Goal: Task Accomplishment & Management: Use online tool/utility

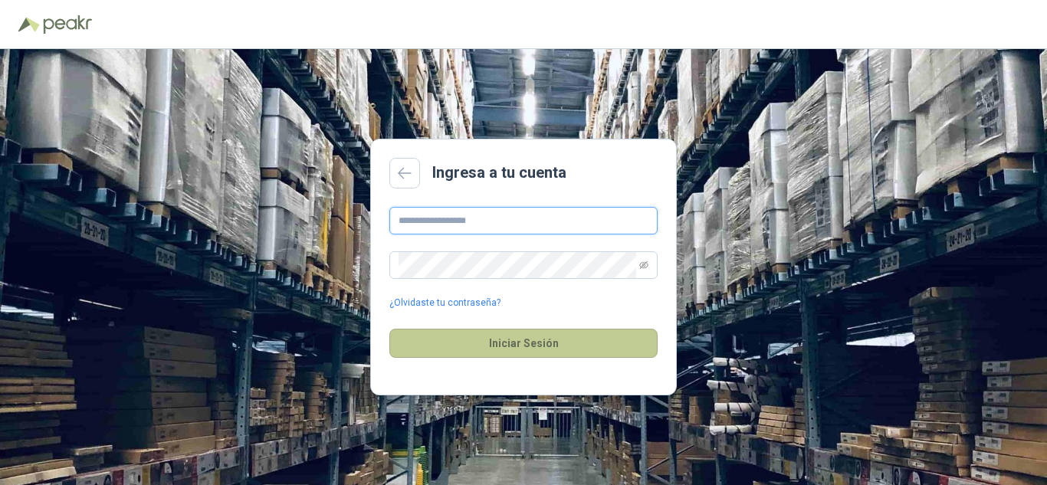
type input "**********"
click at [562, 341] on button "Iniciar Sesión" at bounding box center [523, 343] width 268 height 29
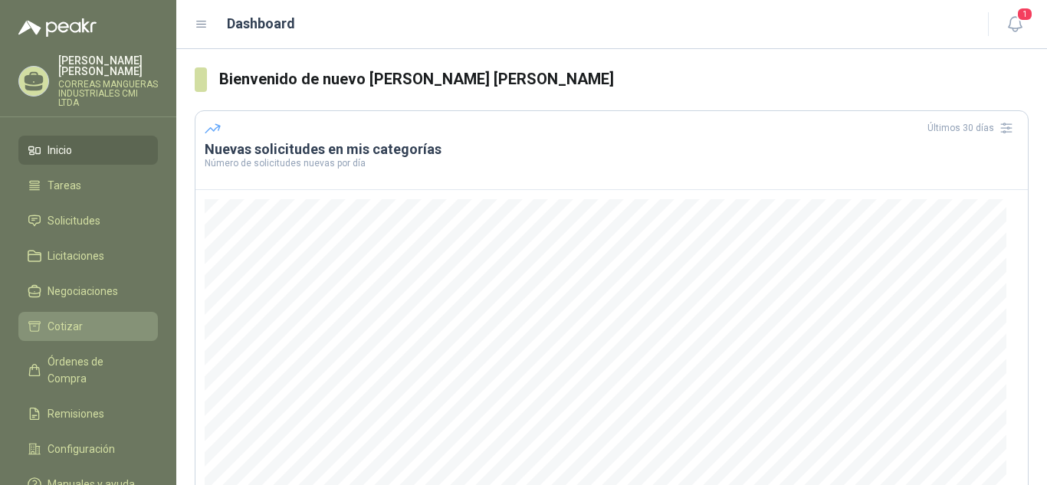
click at [73, 320] on span "Cotizar" at bounding box center [65, 326] width 35 height 17
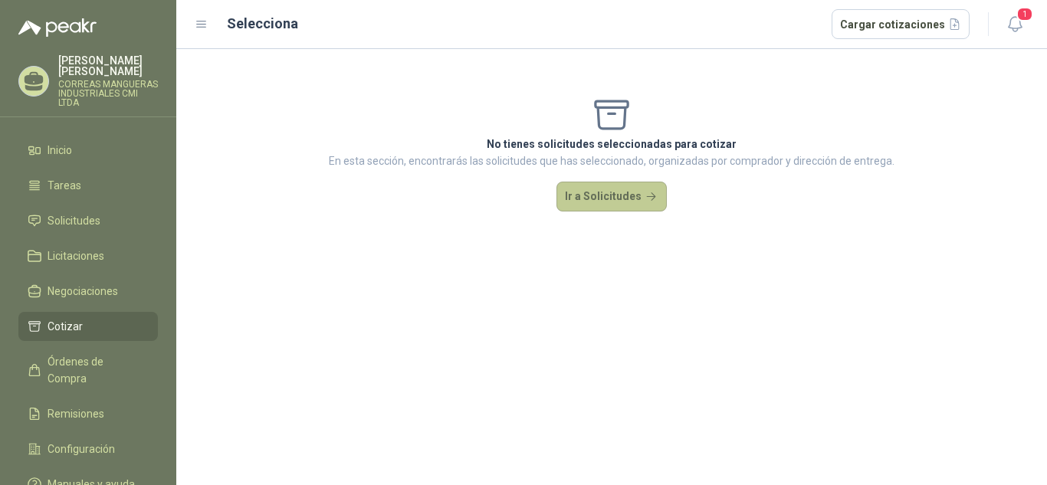
click at [634, 190] on button "Ir a Solicitudes" at bounding box center [611, 197] width 110 height 31
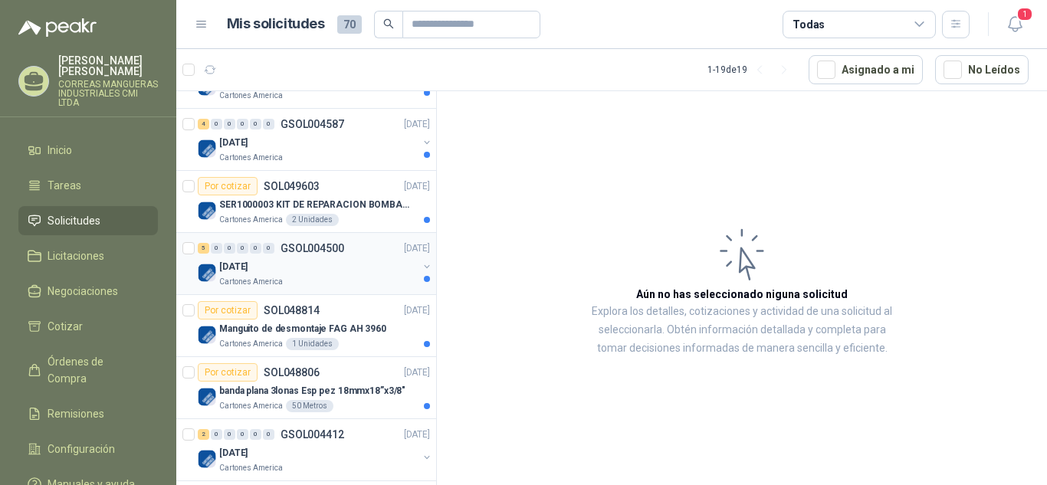
scroll to position [383, 0]
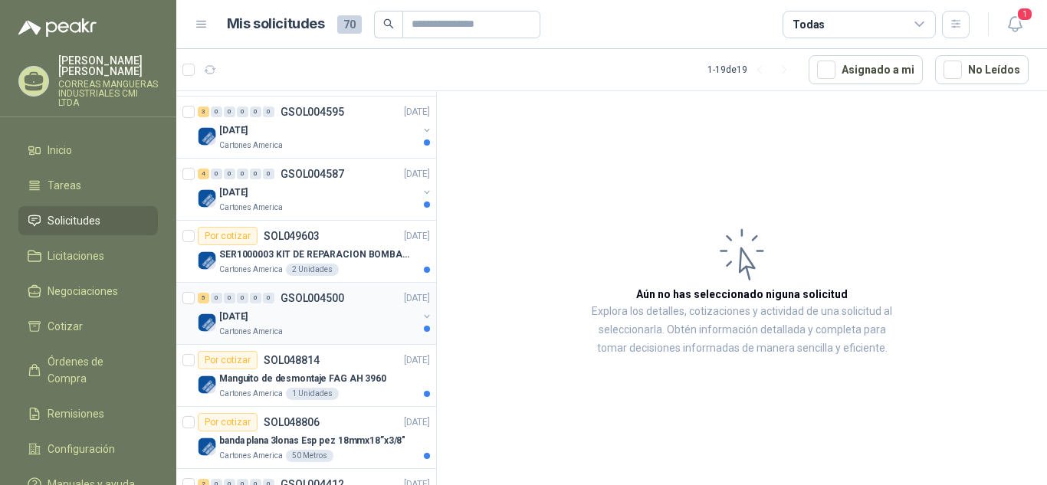
click at [316, 312] on div "[DATE]" at bounding box center [318, 316] width 198 height 18
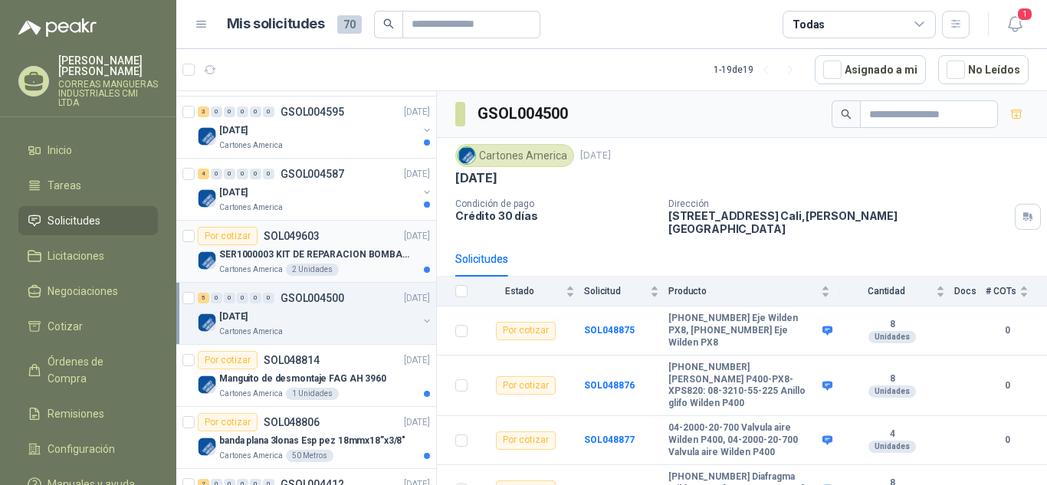
click at [261, 251] on p "SER1000003 KIT DE REPARACION BOMBA WILDEN" at bounding box center [314, 254] width 191 height 15
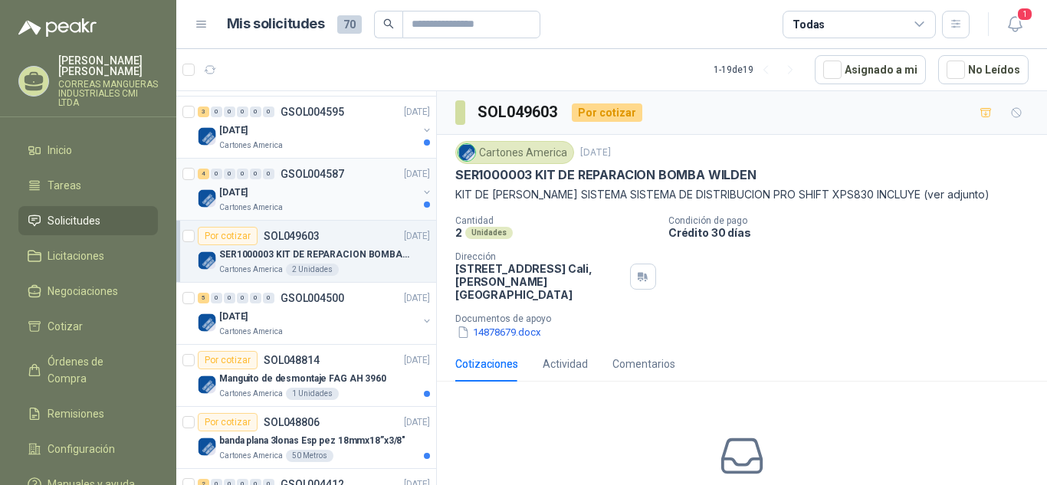
click at [314, 202] on div "Cartones America" at bounding box center [318, 208] width 198 height 12
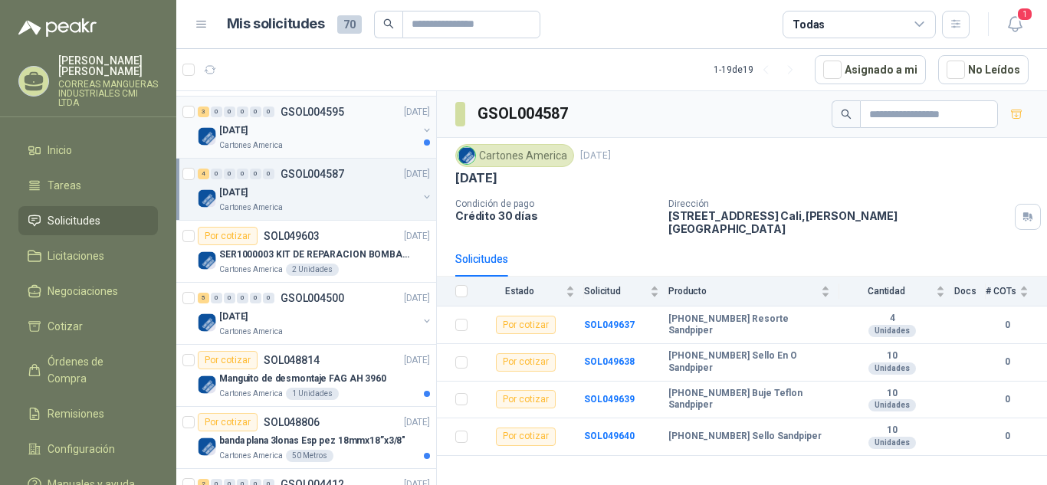
click at [306, 136] on div "[DATE]" at bounding box center [318, 130] width 198 height 18
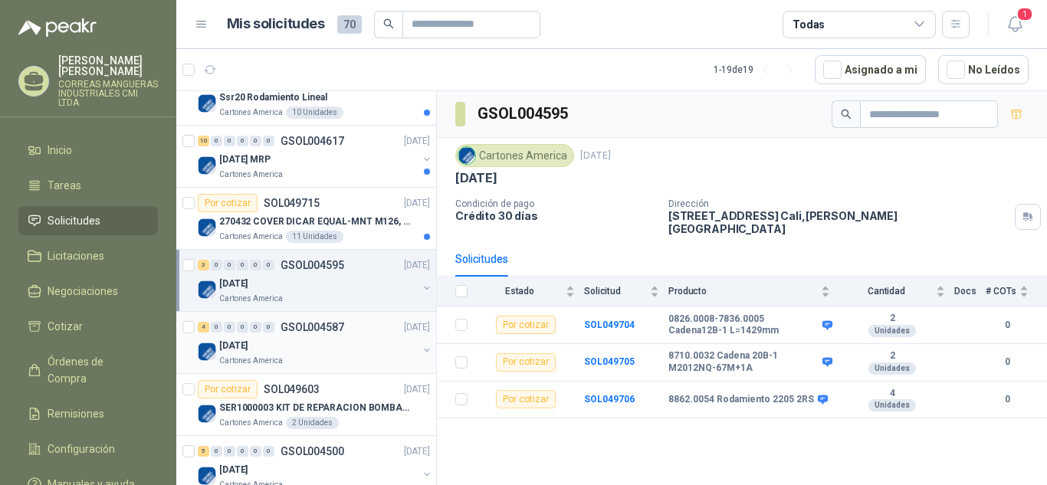
scroll to position [153, 0]
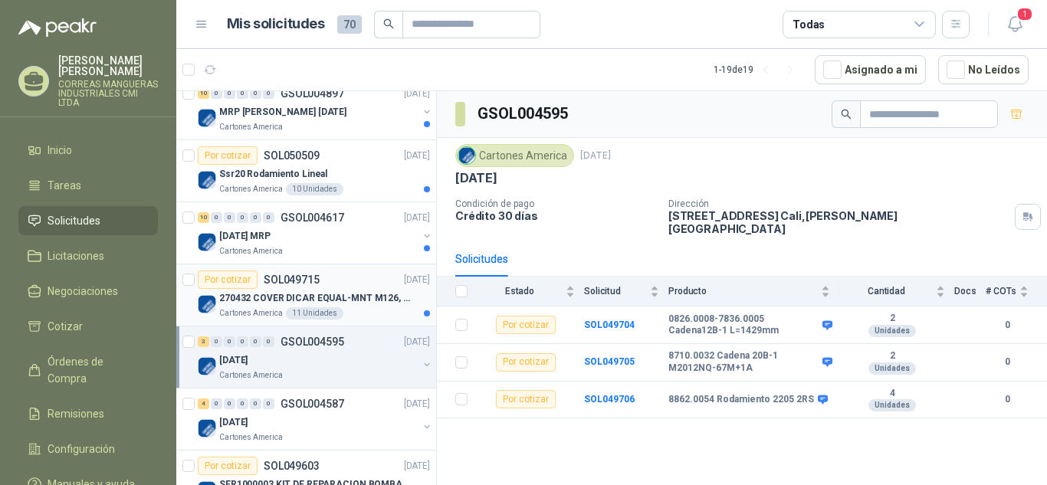
click at [305, 288] on div "Por cotizar SOL049715" at bounding box center [259, 279] width 122 height 18
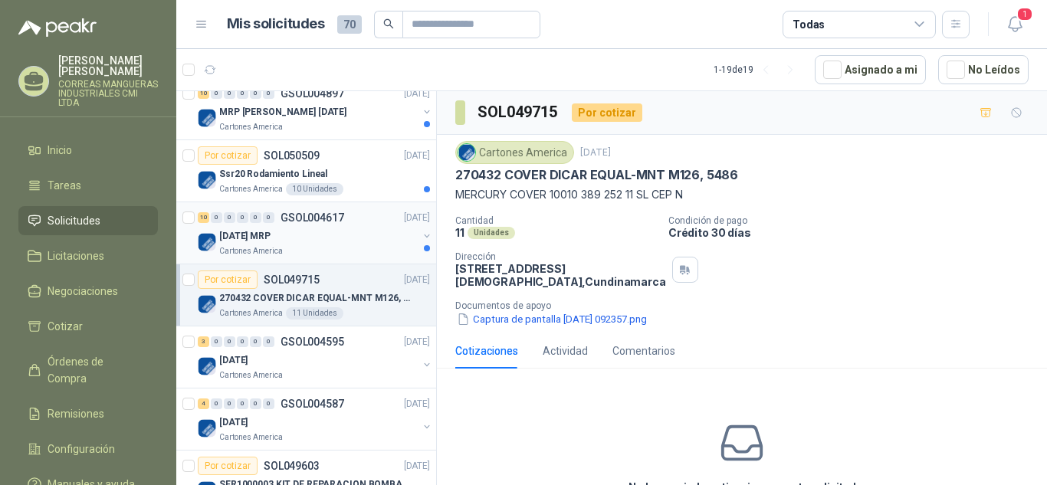
click at [300, 248] on div "Cartones America" at bounding box center [318, 251] width 198 height 12
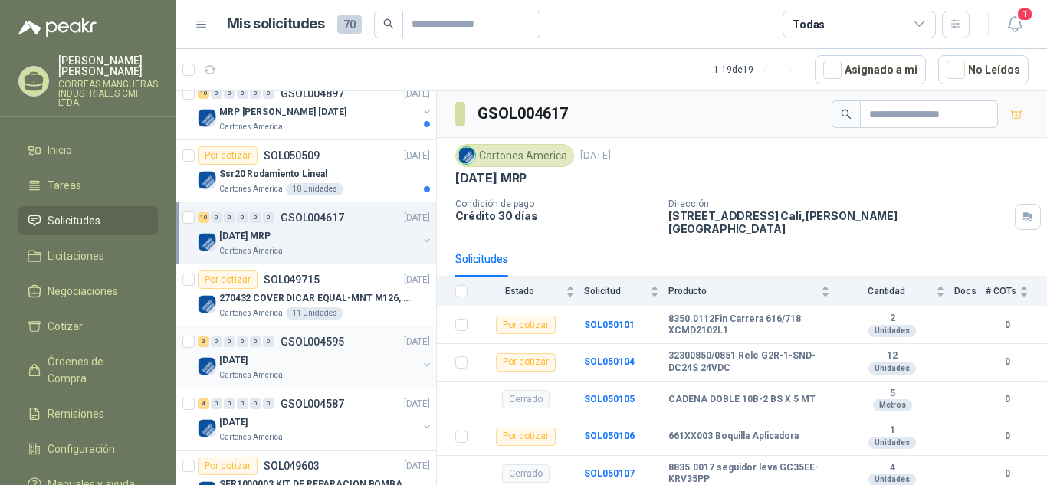
scroll to position [77, 0]
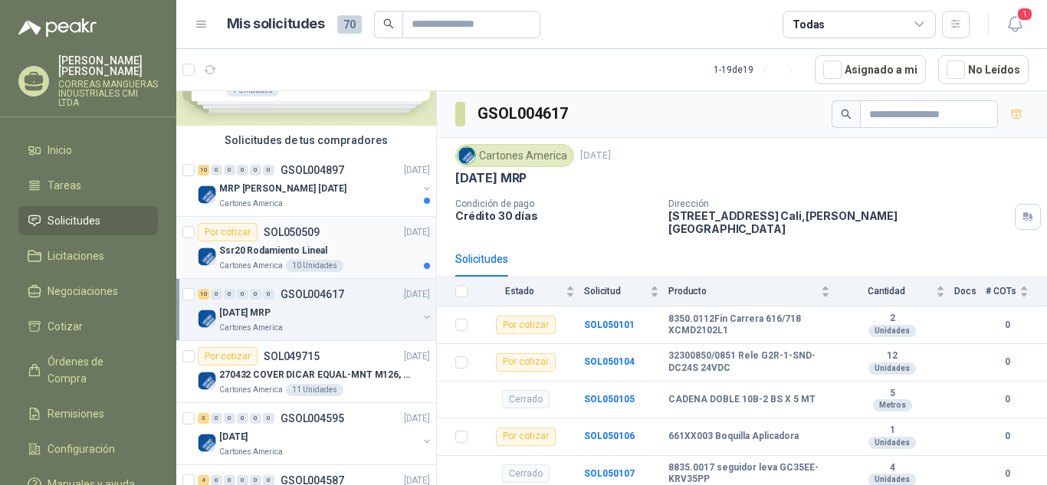
click at [342, 223] on div "Por cotizar SOL050509 [DATE]" at bounding box center [314, 232] width 232 height 18
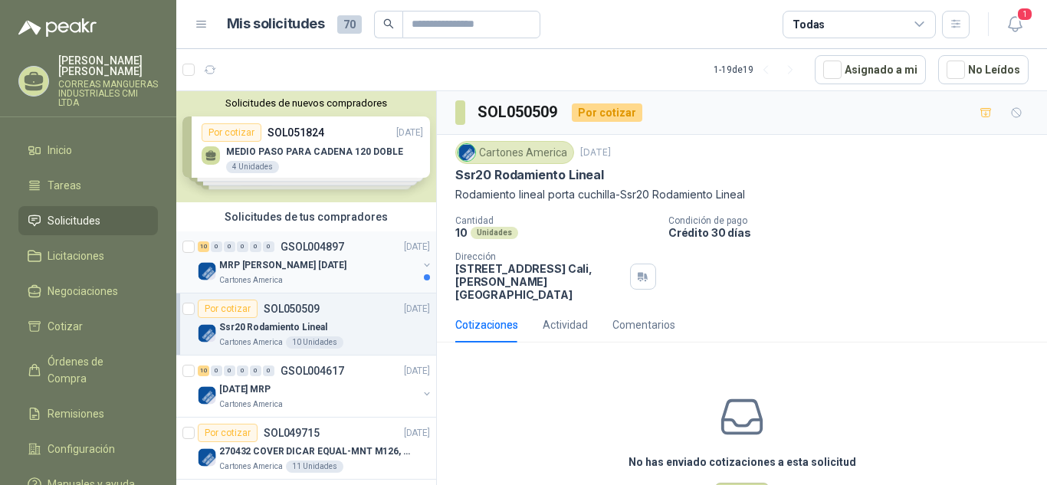
click at [331, 266] on div "MRP [PERSON_NAME] [DATE]" at bounding box center [318, 265] width 198 height 18
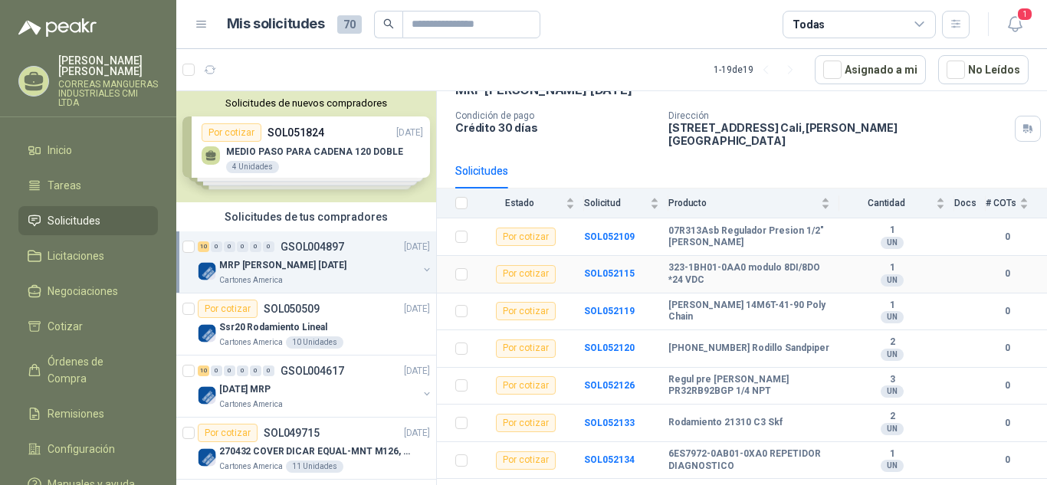
scroll to position [178, 0]
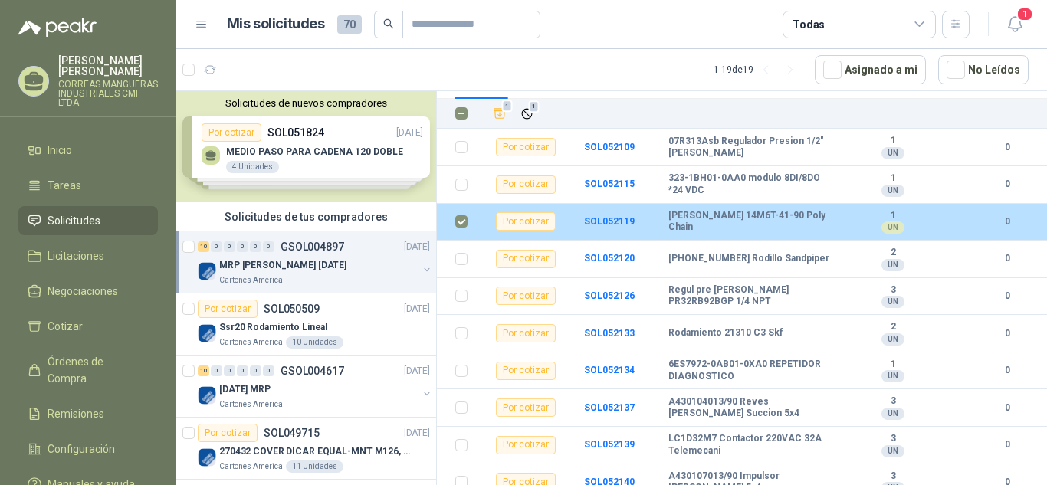
click at [750, 215] on b "[PERSON_NAME] 14M6T-41-90 Poly Chain" at bounding box center [749, 222] width 162 height 24
click at [745, 217] on b "[PERSON_NAME] 14M6T-41-90 Poly Chain" at bounding box center [749, 222] width 162 height 24
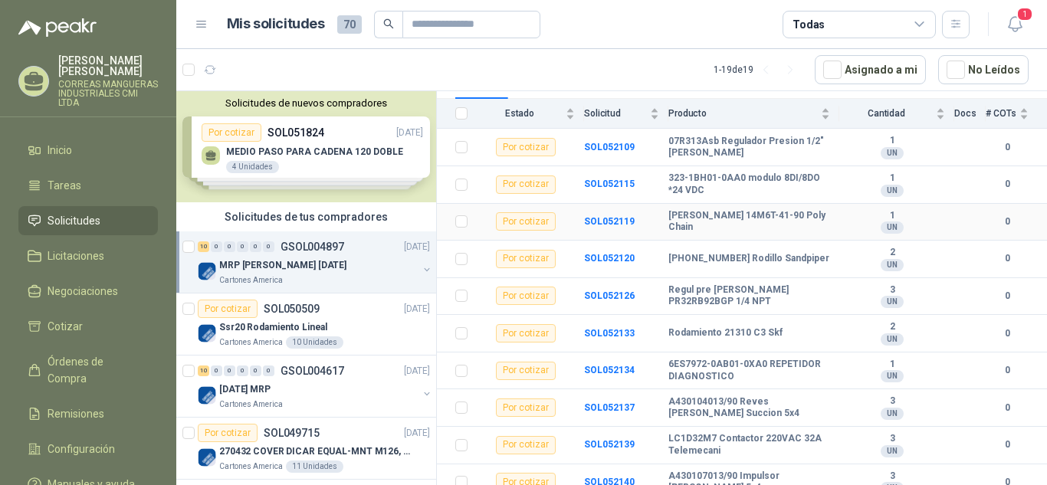
click at [515, 212] on div "Por cotizar" at bounding box center [526, 221] width 60 height 18
click at [613, 216] on b "SOL052119" at bounding box center [609, 221] width 51 height 11
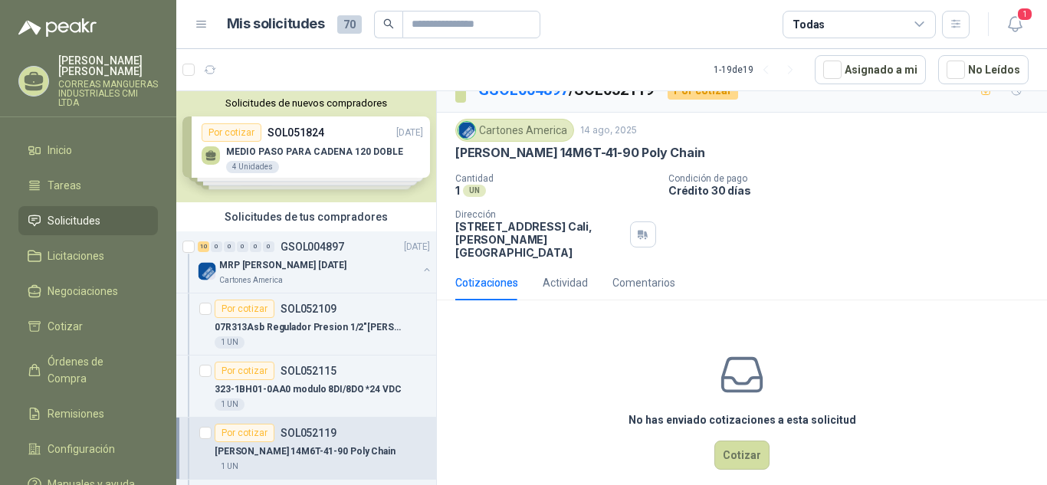
scroll to position [28, 0]
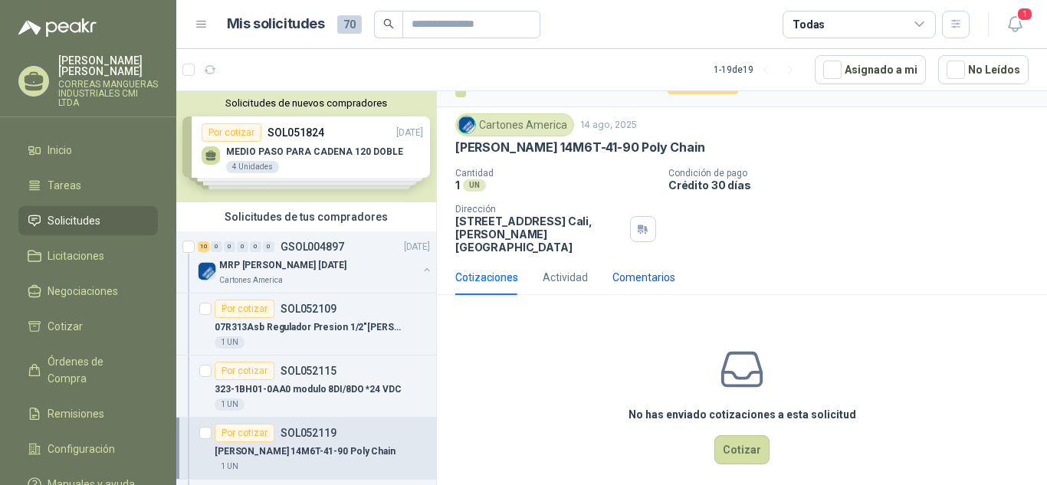
click at [632, 269] on div "Comentarios" at bounding box center [643, 277] width 63 height 17
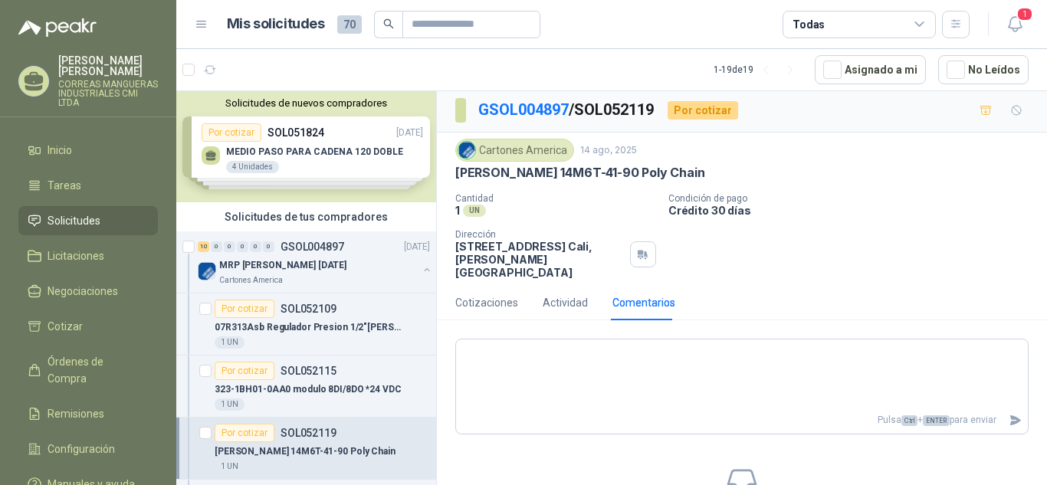
scroll to position [0, 0]
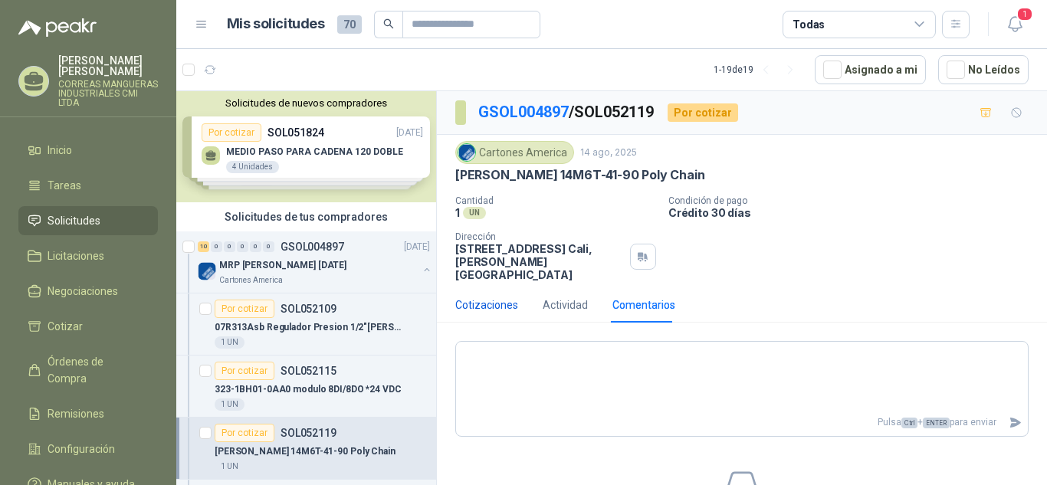
click at [490, 297] on div "Cotizaciones" at bounding box center [486, 305] width 63 height 17
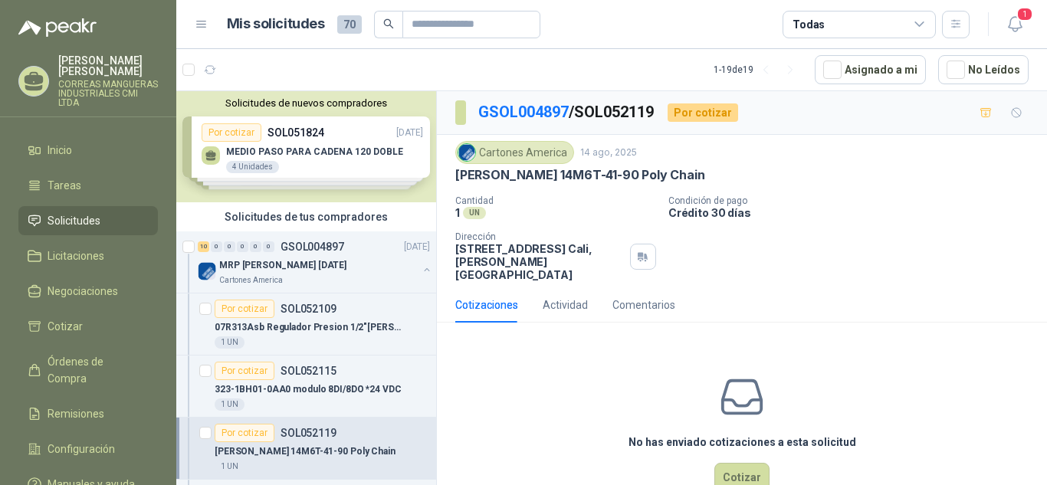
scroll to position [28, 0]
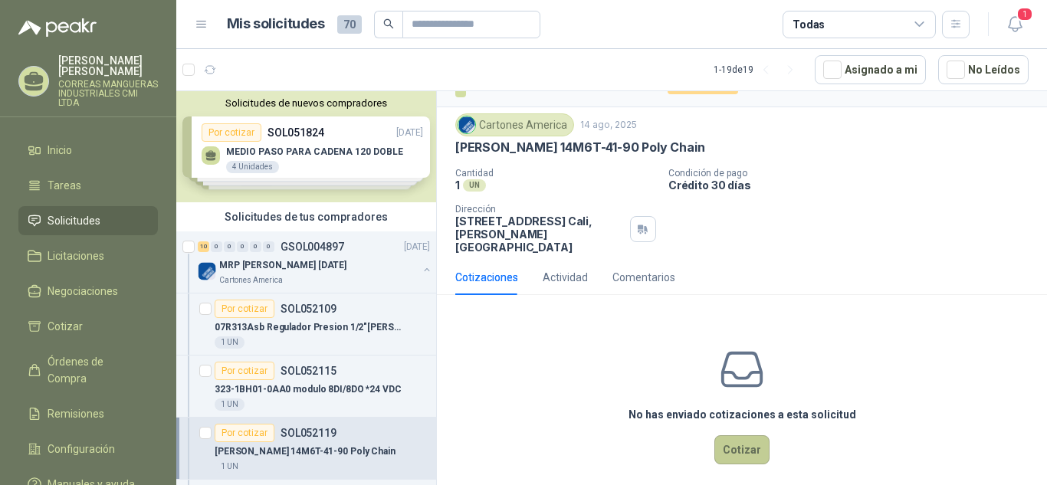
click at [740, 444] on button "Cotizar" at bounding box center [741, 449] width 55 height 29
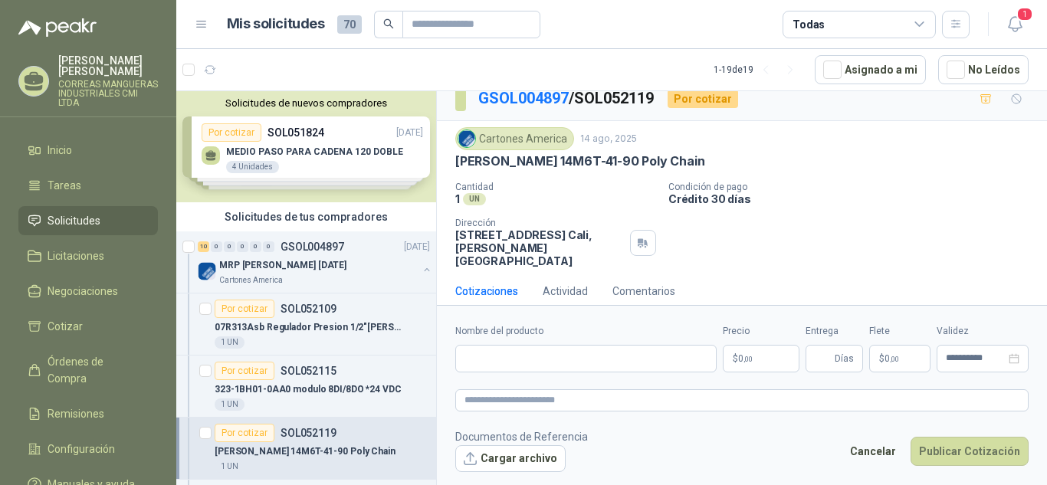
scroll to position [17, 0]
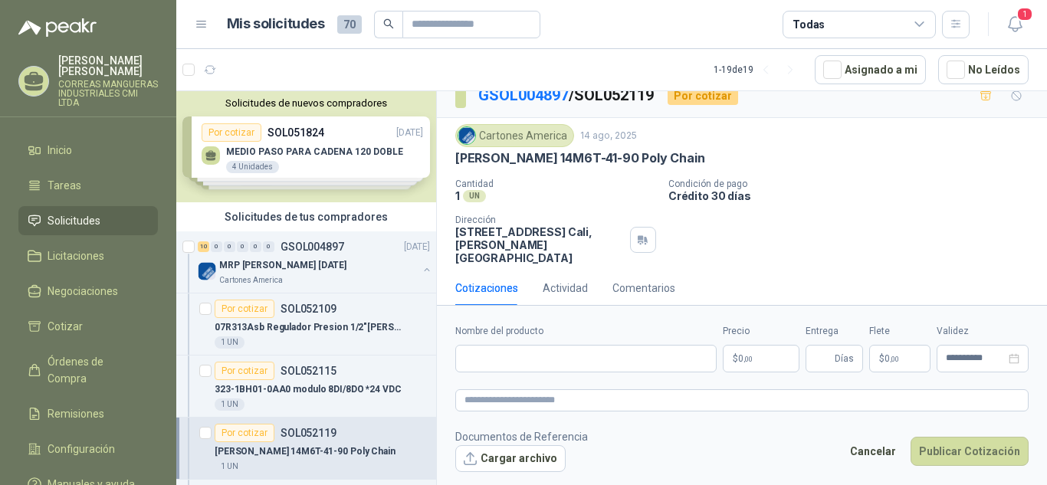
click at [320, 151] on div "Solicitudes de nuevos compradores Por cotizar SOL051824 [DATE] MEDIO PASO PARA …" at bounding box center [306, 146] width 260 height 111
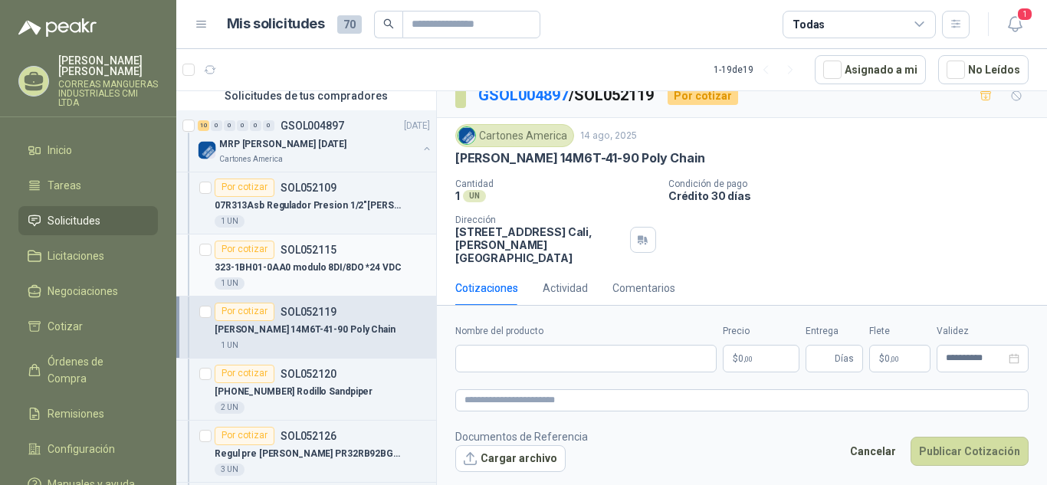
scroll to position [306, 0]
